Goal: Task Accomplishment & Management: Use online tool/utility

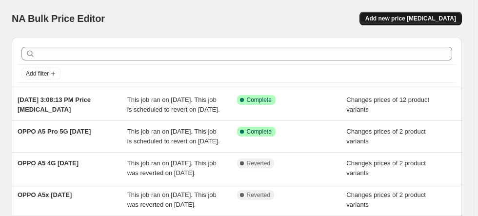
click at [396, 23] on button "Add new price [MEDICAL_DATA]" at bounding box center [411, 19] width 102 height 14
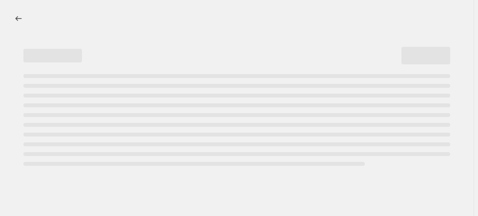
select select "percentage"
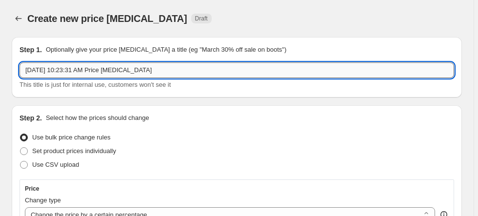
click at [157, 71] on input "[DATE] 10:23:31 AM Price [MEDICAL_DATA]" at bounding box center [237, 70] width 435 height 16
drag, startPoint x: 158, startPoint y: 71, endPoint x: 7, endPoint y: 69, distance: 150.3
type input "[DATE] 10:23:31 AM Price [MEDICAL_DATA]"
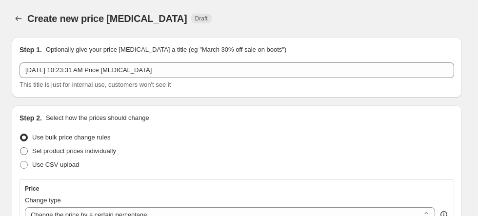
click at [102, 152] on span "Set product prices individually" at bounding box center [74, 150] width 84 height 7
click at [20, 148] on input "Set product prices individually" at bounding box center [20, 147] width 0 height 0
radio input "true"
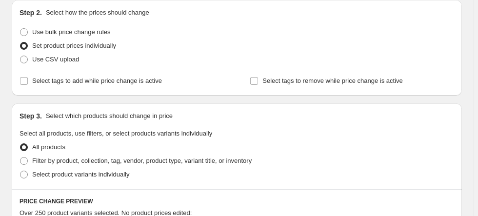
scroll to position [117, 0]
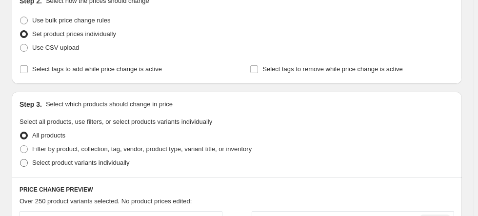
click at [78, 163] on span "Select product variants individually" at bounding box center [80, 162] width 97 height 7
click at [20, 160] on input "Select product variants individually" at bounding box center [20, 159] width 0 height 0
radio input "true"
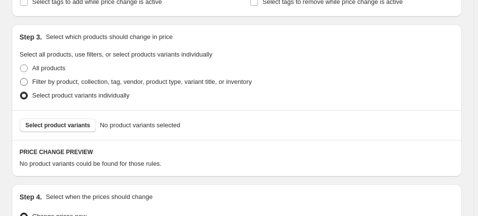
scroll to position [156, 0]
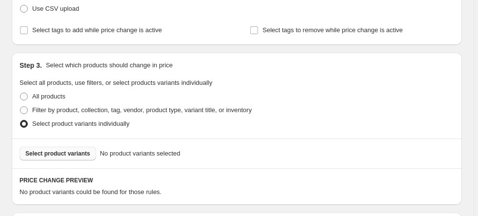
click at [75, 153] on span "Select product variants" at bounding box center [57, 154] width 65 height 8
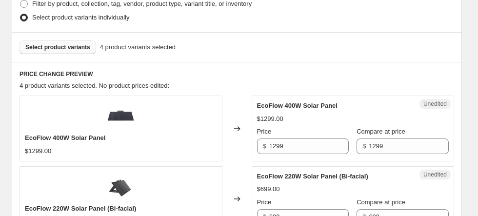
scroll to position [234, 0]
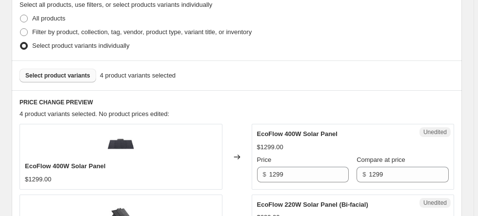
click at [55, 76] on span "Select product variants" at bounding box center [57, 76] width 65 height 8
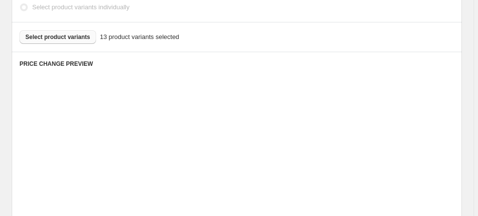
scroll to position [273, 0]
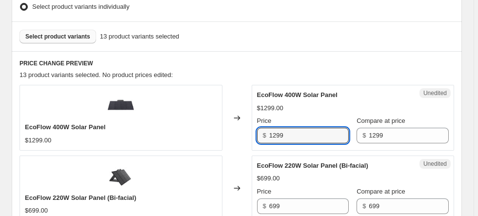
click at [246, 138] on div "EcoFlow 400W Solar Panel $1299.00 Changed to Unedited EcoFlow 400W Solar Panel …" at bounding box center [237, 117] width 435 height 65
type input "1049"
click at [235, 125] on div "Changed to" at bounding box center [237, 117] width 29 height 65
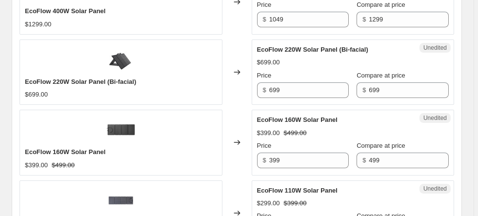
scroll to position [390, 0]
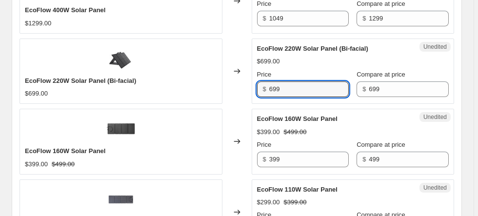
drag, startPoint x: 290, startPoint y: 90, endPoint x: 267, endPoint y: 88, distance: 23.5
click at [267, 88] on div "$ 699" at bounding box center [303, 89] width 92 height 16
type input "499"
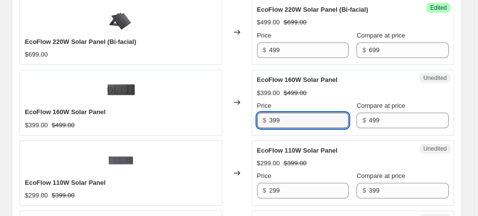
drag, startPoint x: 292, startPoint y: 118, endPoint x: 265, endPoint y: 119, distance: 26.4
click at [265, 119] on div "$ 399" at bounding box center [303, 121] width 92 height 16
type input "349"
click at [231, 143] on div "Changed to" at bounding box center [237, 173] width 29 height 65
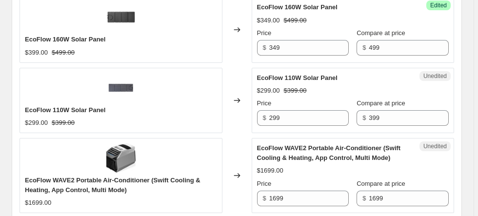
scroll to position [507, 0]
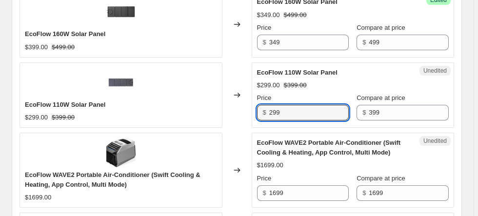
drag, startPoint x: 287, startPoint y: 111, endPoint x: 267, endPoint y: 111, distance: 20.0
click at [267, 111] on div "$ 299" at bounding box center [303, 113] width 92 height 16
type input "249"
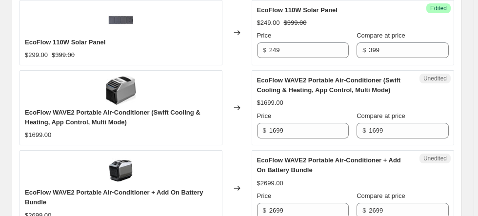
scroll to position [586, 0]
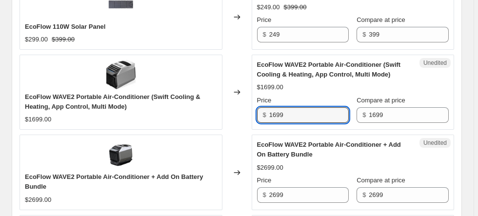
drag, startPoint x: 288, startPoint y: 112, endPoint x: 260, endPoint y: 110, distance: 27.9
click at [260, 110] on div "$ 1699" at bounding box center [303, 115] width 92 height 16
type input "1299"
click at [248, 121] on div "Changed to" at bounding box center [237, 92] width 29 height 75
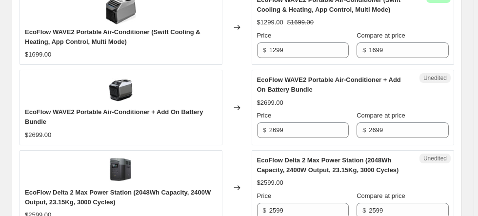
scroll to position [664, 0]
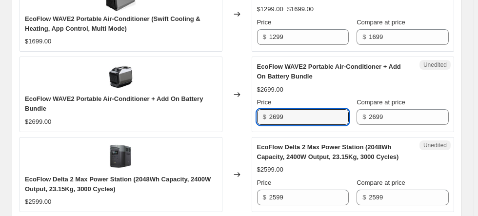
drag, startPoint x: 294, startPoint y: 120, endPoint x: 252, endPoint y: 119, distance: 42.0
click at [252, 119] on div "EcoFlow WAVE2 Portable Air-Conditioner + Add On Battery Bundle $2699.00 Changed…" at bounding box center [237, 94] width 435 height 75
type input "2199"
click at [233, 116] on div "Changed to" at bounding box center [237, 94] width 29 height 75
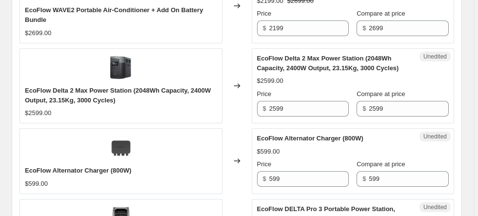
scroll to position [781, 0]
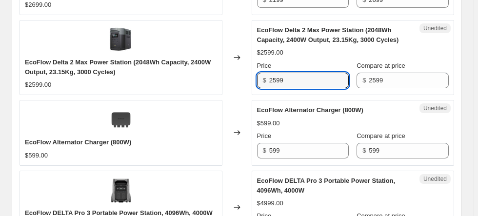
drag, startPoint x: 291, startPoint y: 80, endPoint x: 261, endPoint y: 79, distance: 29.8
click at [261, 79] on div "$ 2599" at bounding box center [303, 81] width 92 height 16
type input "2199"
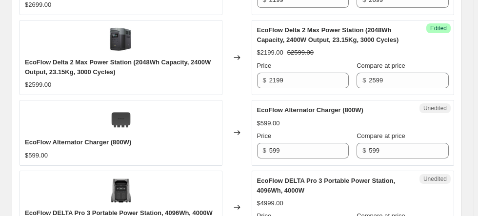
click at [251, 88] on div "Changed to" at bounding box center [237, 57] width 29 height 75
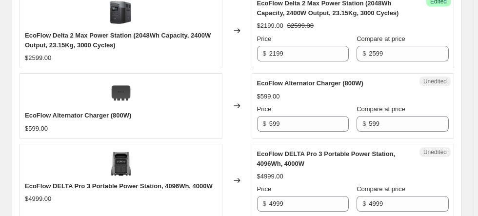
scroll to position [820, 0]
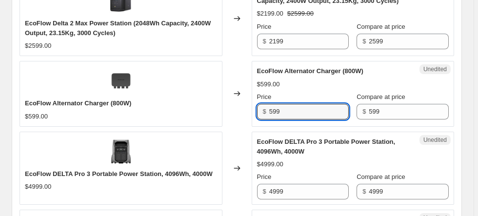
drag, startPoint x: 295, startPoint y: 110, endPoint x: 260, endPoint y: 109, distance: 34.7
click at [260, 109] on div "$ 599" at bounding box center [303, 112] width 92 height 16
type input "549"
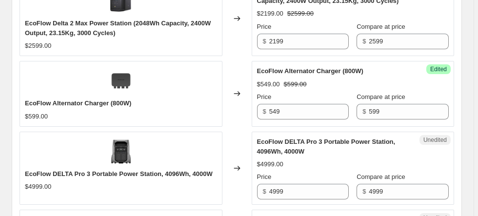
click at [247, 119] on div "Changed to" at bounding box center [237, 93] width 29 height 65
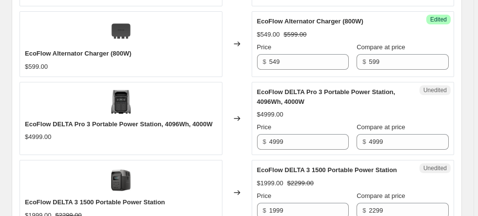
scroll to position [898, 0]
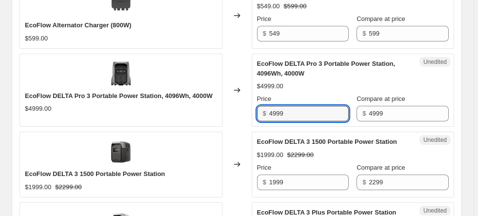
drag, startPoint x: 286, startPoint y: 111, endPoint x: 261, endPoint y: 110, distance: 25.4
click at [261, 110] on div "$ 4999" at bounding box center [303, 114] width 92 height 16
type input "4599"
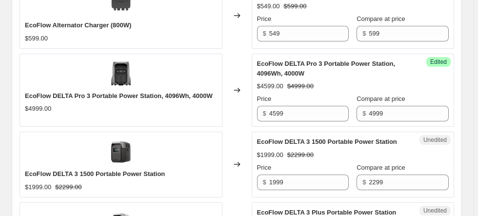
click at [260, 110] on div "$ 4599" at bounding box center [303, 114] width 92 height 16
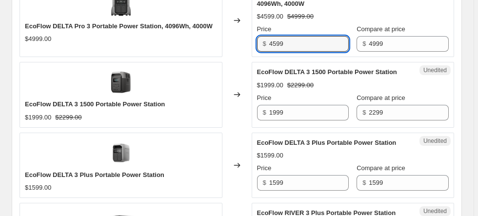
scroll to position [976, 0]
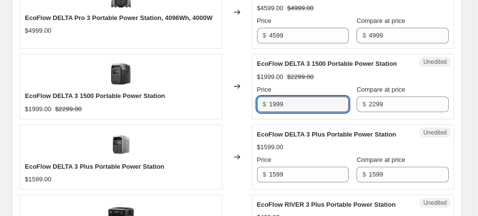
drag, startPoint x: 288, startPoint y: 101, endPoint x: 262, endPoint y: 100, distance: 26.9
click at [262, 100] on div "$ 1999" at bounding box center [303, 105] width 92 height 16
type input "1999"
click at [250, 126] on div "Changed to" at bounding box center [237, 156] width 29 height 65
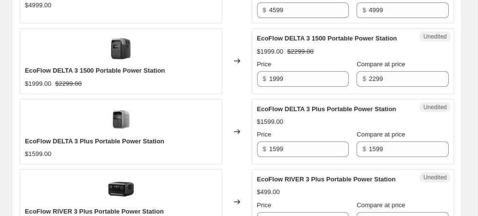
scroll to position [1015, 0]
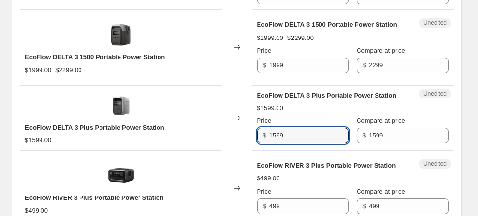
drag, startPoint x: 292, startPoint y: 130, endPoint x: 257, endPoint y: 129, distance: 35.1
click at [257, 129] on div "Unedited EcoFlow DELTA 3 Plus Portable Power Station $1599.00 Price $ 1599 Comp…" at bounding box center [353, 117] width 203 height 65
type input "1399"
click at [238, 138] on div "Changed to" at bounding box center [237, 117] width 29 height 65
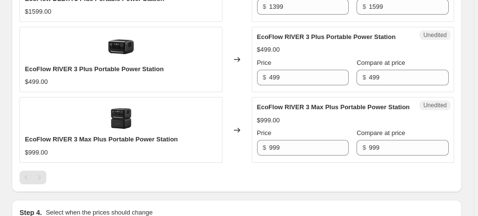
scroll to position [1132, 0]
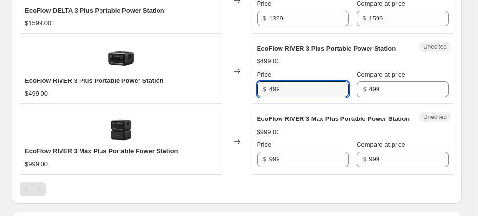
drag, startPoint x: 288, startPoint y: 86, endPoint x: 265, endPoint y: 86, distance: 22.9
click at [265, 86] on div "$ 499" at bounding box center [303, 89] width 92 height 16
type input "429"
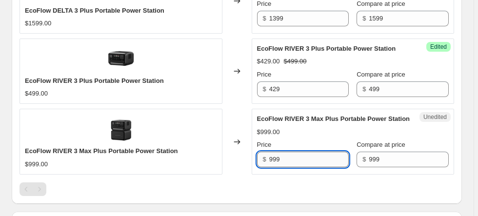
click at [288, 152] on input "999" at bounding box center [309, 160] width 80 height 16
drag, startPoint x: 289, startPoint y: 153, endPoint x: 262, endPoint y: 156, distance: 27.5
click at [262, 156] on div "$ 999" at bounding box center [303, 160] width 92 height 16
type input "859"
click at [254, 156] on div "Unedited EcoFlow RIVER 3 Max Plus Portable Power Station $999.00 Price $ 859 Co…" at bounding box center [353, 141] width 203 height 65
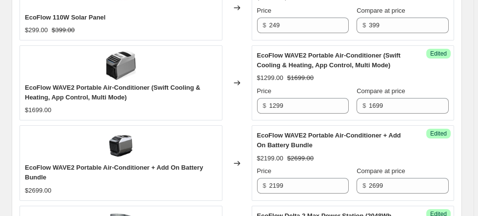
scroll to position [586, 0]
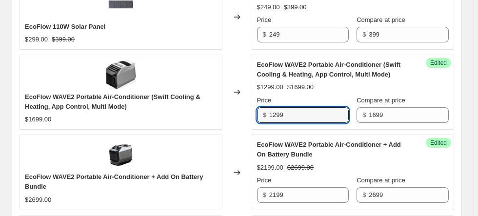
drag, startPoint x: 292, startPoint y: 115, endPoint x: 270, endPoint y: 113, distance: 21.6
click at [270, 113] on div "$ 1299" at bounding box center [303, 115] width 92 height 16
type input "1249"
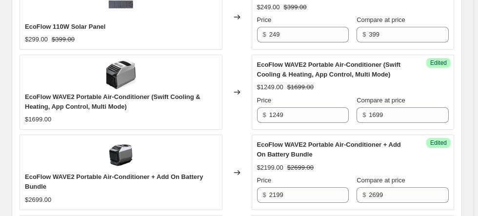
click at [253, 123] on div "Success Edited EcoFlow WAVE2 Portable Air-Conditioner (Swift Cooling & Heating,…" at bounding box center [353, 92] width 203 height 75
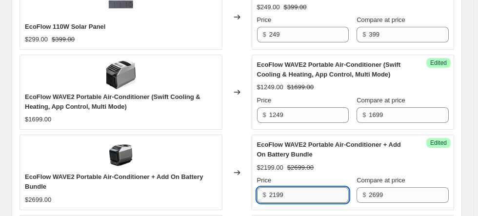
click at [289, 190] on input "2199" at bounding box center [309, 195] width 80 height 16
type input "2139"
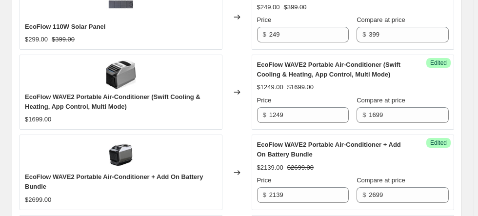
click at [248, 197] on div "Changed to" at bounding box center [237, 172] width 29 height 75
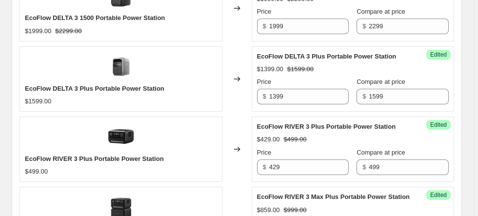
scroll to position [1285, 0]
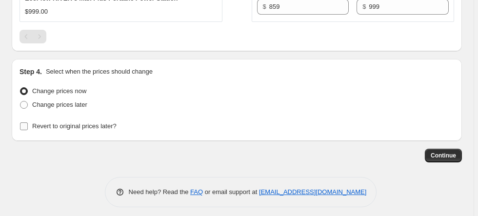
click at [62, 123] on span "Revert to original prices later?" at bounding box center [74, 125] width 84 height 7
click at [28, 123] on input "Revert to original prices later?" at bounding box center [24, 126] width 8 height 8
checkbox input "true"
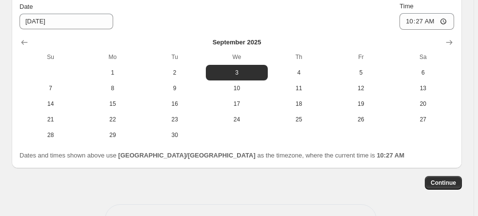
scroll to position [1452, 0]
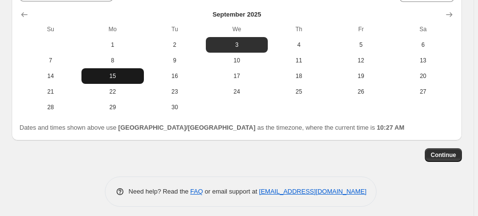
click at [129, 74] on span "15" at bounding box center [112, 76] width 54 height 8
type input "[DATE]"
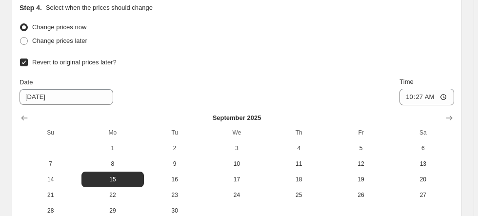
scroll to position [1413, 0]
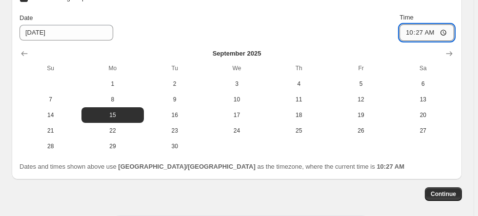
click at [414, 28] on input "10:27" at bounding box center [427, 32] width 55 height 17
click at [432, 28] on input "10:27" at bounding box center [427, 32] width 55 height 17
type input "22:27"
click at [375, 30] on div "Date [DATE] Time 22:27" at bounding box center [237, 27] width 435 height 28
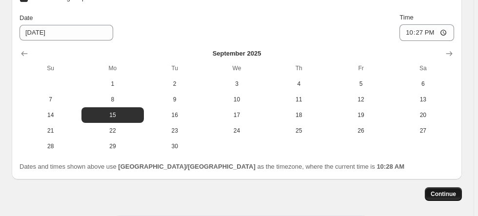
click at [443, 191] on span "Continue" at bounding box center [443, 194] width 25 height 8
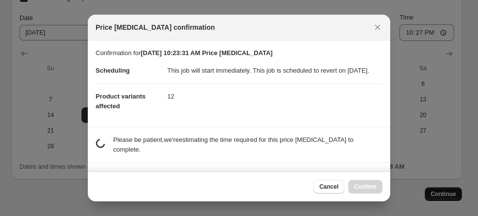
scroll to position [0, 0]
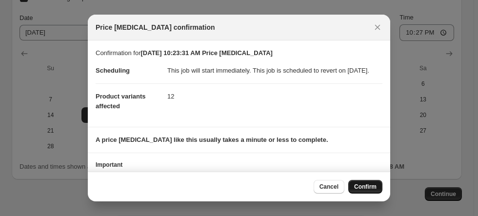
click at [366, 186] on span "Confirm" at bounding box center [365, 187] width 22 height 8
